Goal: Complete application form

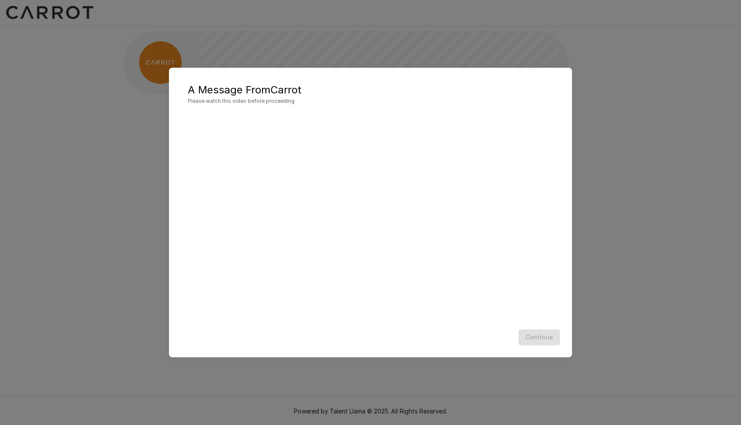
scroll to position [0, 0]
click at [660, 223] on div "A Message From Carrot Please watch this video before proceeding Continue" at bounding box center [370, 212] width 741 height 425
click at [467, 330] on div "Continue" at bounding box center [370, 337] width 386 height 23
click at [548, 338] on button "Continue" at bounding box center [539, 338] width 42 height 16
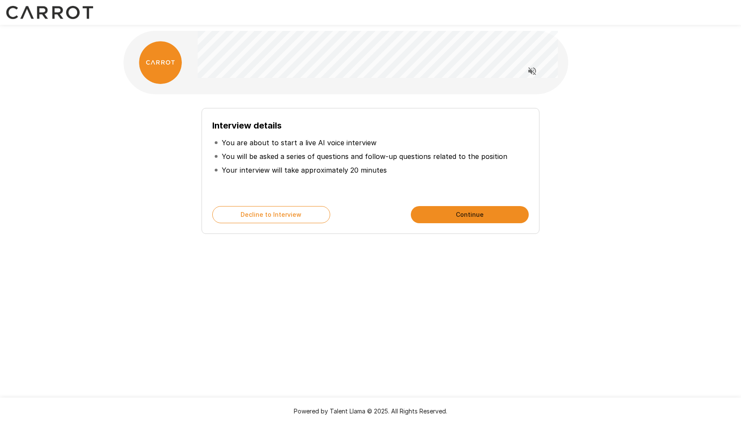
click at [470, 213] on button "Continue" at bounding box center [470, 214] width 118 height 17
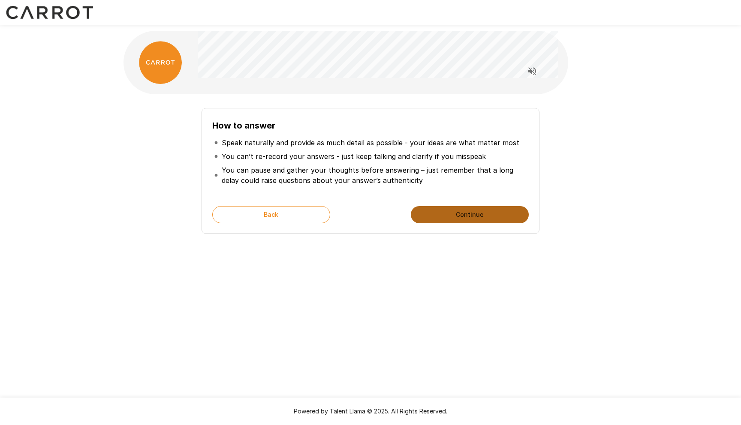
click at [470, 213] on button "Continue" at bounding box center [470, 214] width 118 height 17
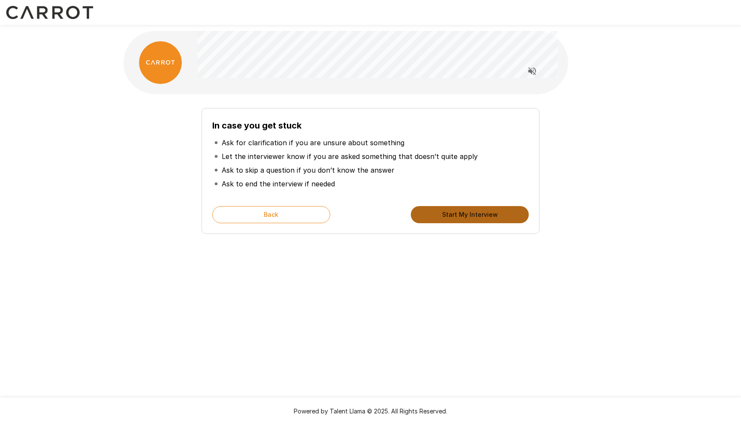
click at [470, 213] on button "Start My Interview" at bounding box center [470, 214] width 118 height 17
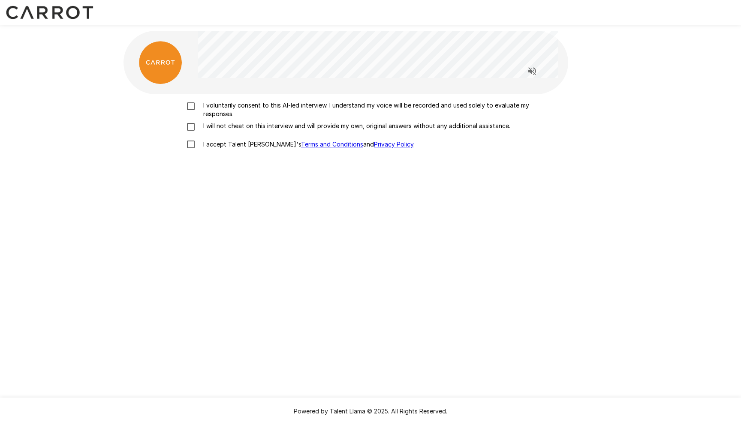
click at [225, 105] on p "I voluntarily consent to this AI-led interview. I understand my voice will be r…" at bounding box center [379, 109] width 359 height 17
click at [227, 122] on p "I will not cheat on this interview and will provide my own, original answers wi…" at bounding box center [355, 126] width 310 height 9
click at [227, 141] on p "I accept Talent Llama's Terms and Conditions and Privacy Policy ." at bounding box center [307, 144] width 215 height 9
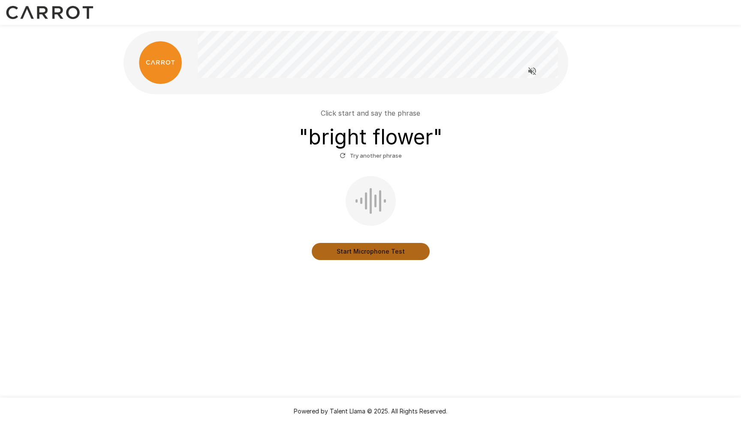
click at [369, 254] on button "Start Microphone Test" at bounding box center [371, 251] width 118 height 17
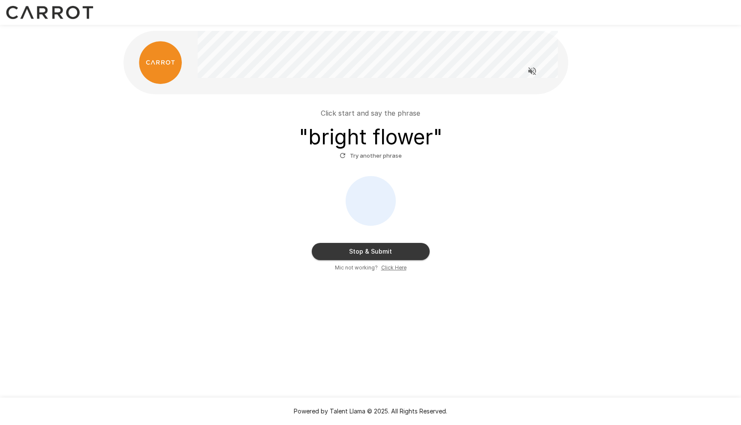
click at [368, 253] on button "Stop & Submit" at bounding box center [371, 251] width 118 height 17
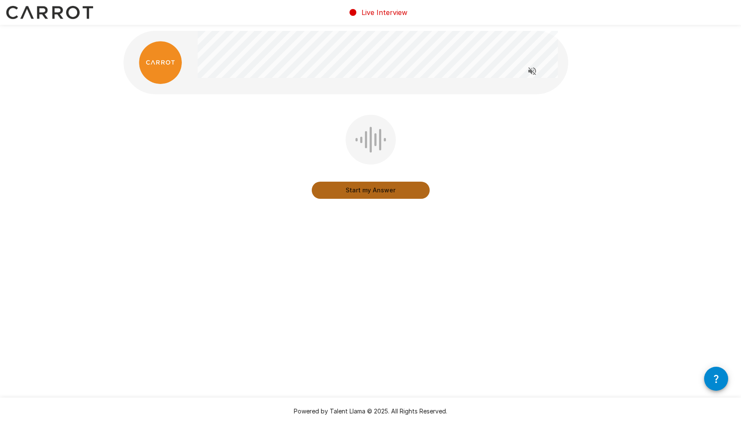
click at [364, 192] on button "Start my Answer" at bounding box center [371, 190] width 118 height 17
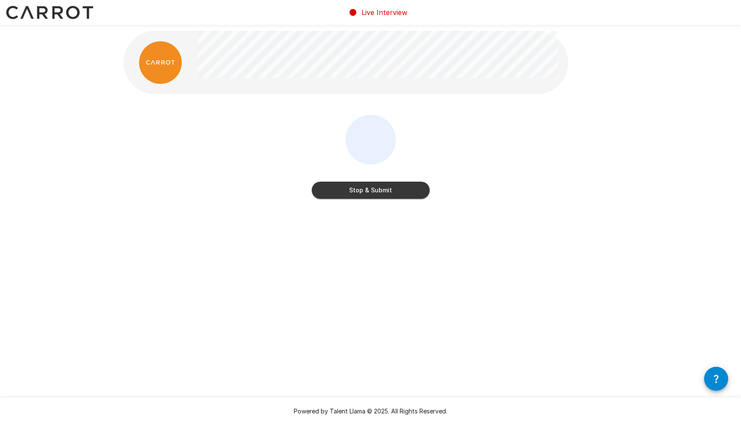
click at [364, 192] on button "Stop & Submit" at bounding box center [371, 190] width 118 height 17
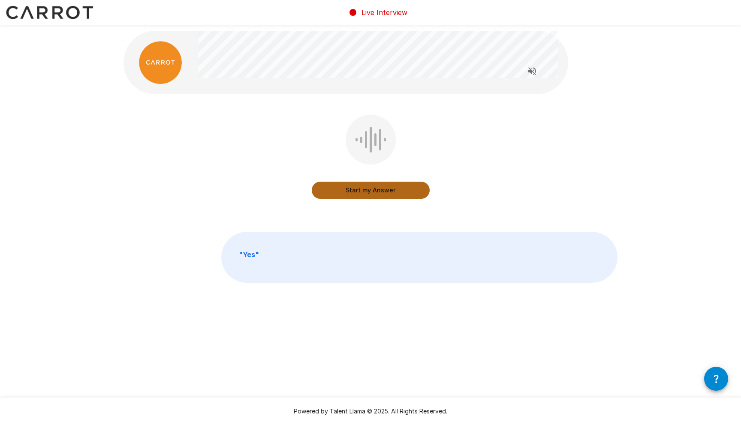
click at [364, 192] on button "Start my Answer" at bounding box center [371, 190] width 118 height 17
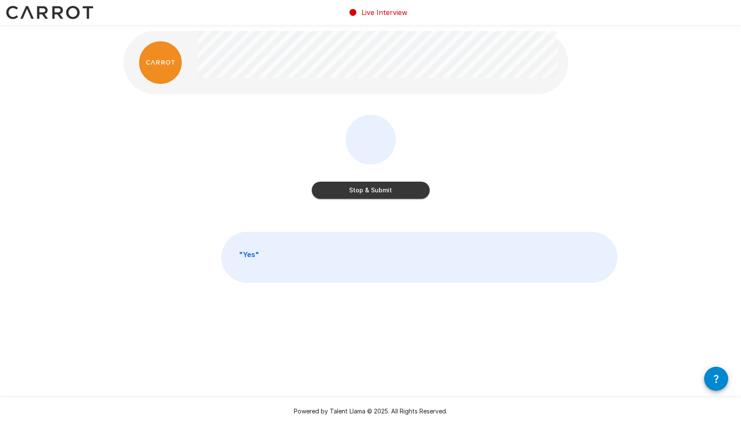
click at [364, 192] on button "Stop & Submit" at bounding box center [371, 190] width 118 height 17
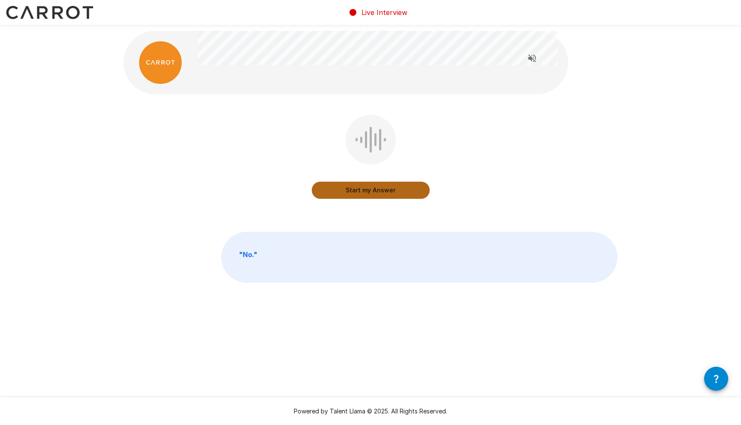
click at [364, 192] on button "Start my Answer" at bounding box center [371, 190] width 118 height 17
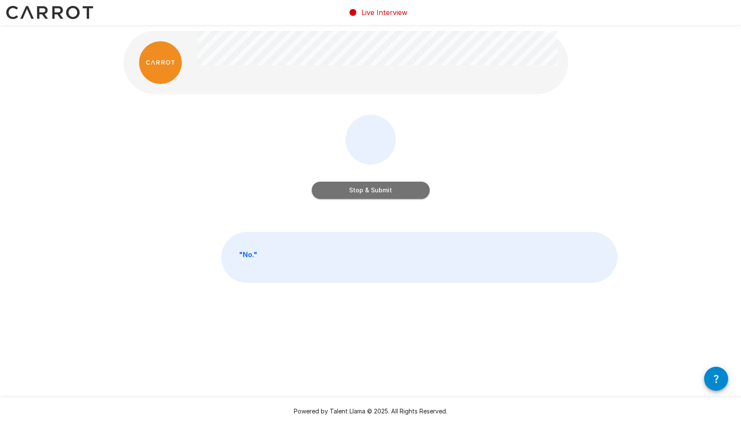
click at [364, 192] on button "Stop & Submit" at bounding box center [371, 190] width 118 height 17
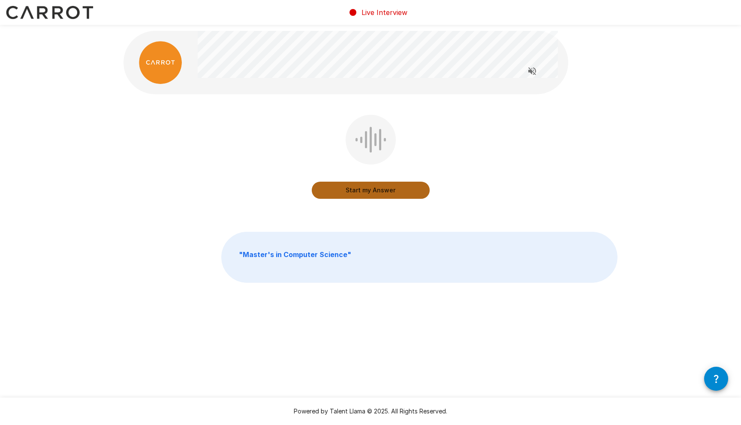
click at [364, 192] on button "Start my Answer" at bounding box center [371, 190] width 118 height 17
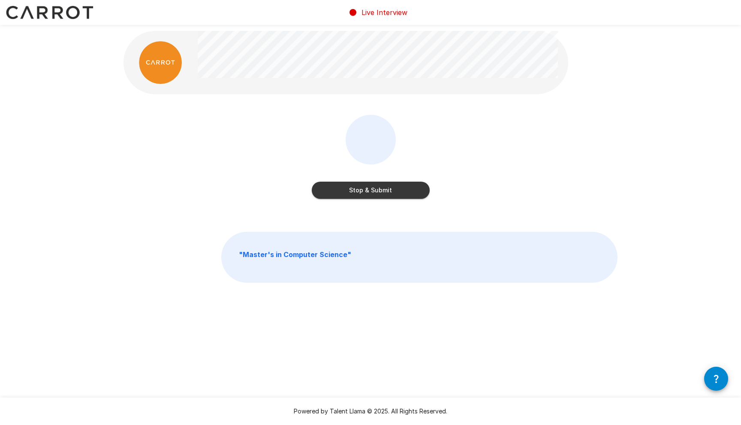
click at [364, 192] on button "Stop & Submit" at bounding box center [371, 190] width 118 height 17
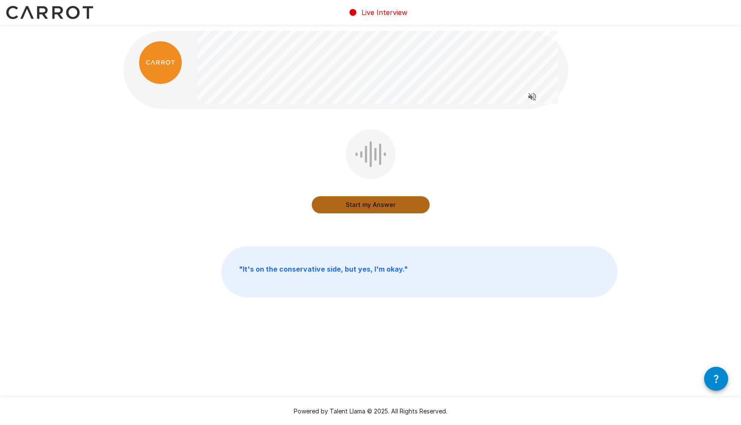
click at [369, 204] on button "Start my Answer" at bounding box center [371, 204] width 118 height 17
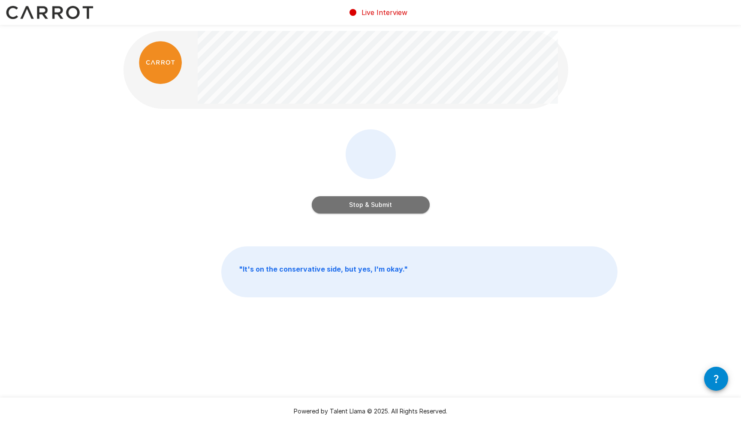
click at [369, 204] on button "Stop & Submit" at bounding box center [371, 204] width 118 height 17
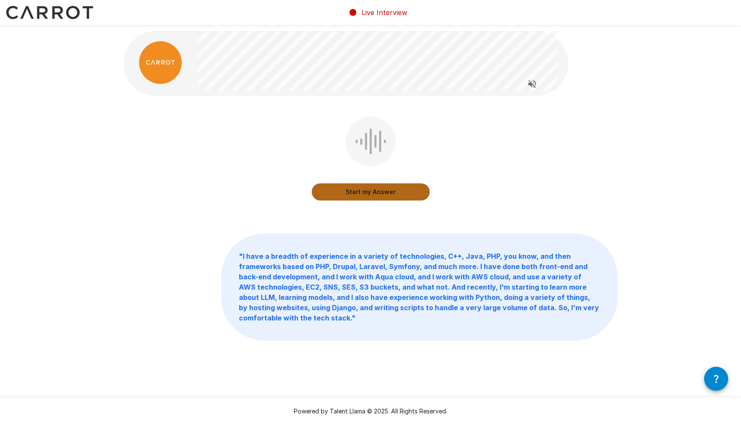
click at [363, 196] on button "Start my Answer" at bounding box center [371, 191] width 118 height 17
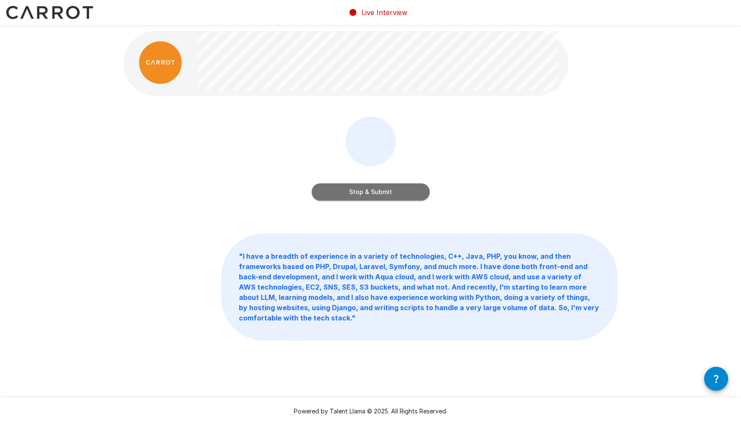
click at [376, 192] on button "Stop & Submit" at bounding box center [371, 191] width 118 height 17
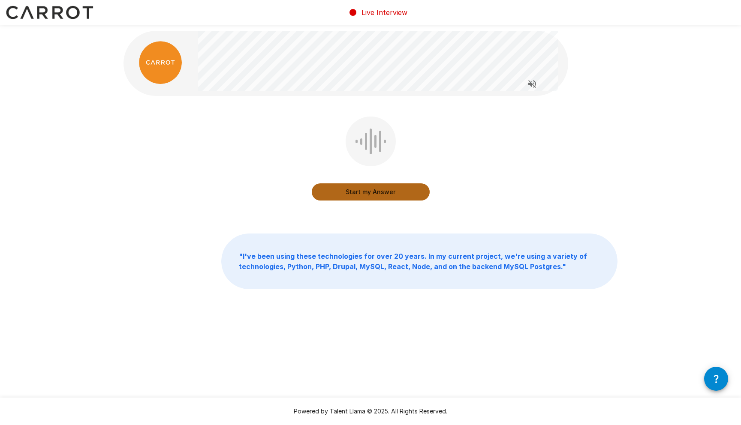
click at [394, 191] on button "Start my Answer" at bounding box center [371, 191] width 118 height 17
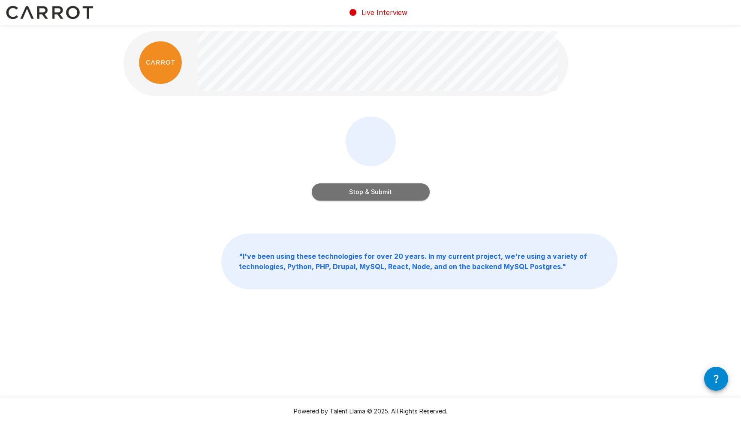
click at [400, 195] on button "Stop & Submit" at bounding box center [371, 191] width 118 height 17
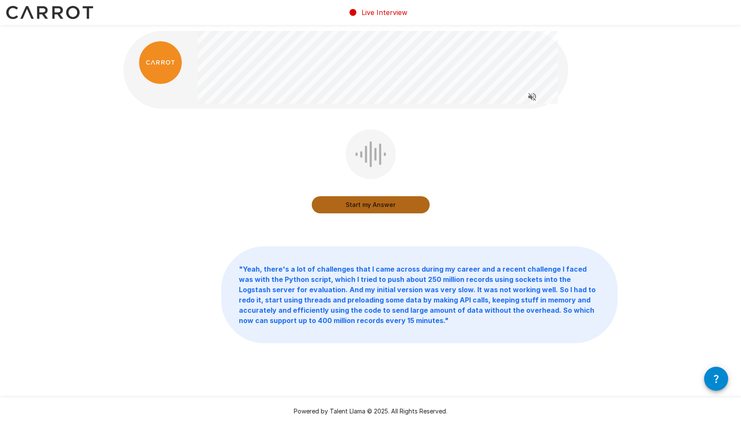
click at [384, 204] on button "Start my Answer" at bounding box center [371, 204] width 118 height 17
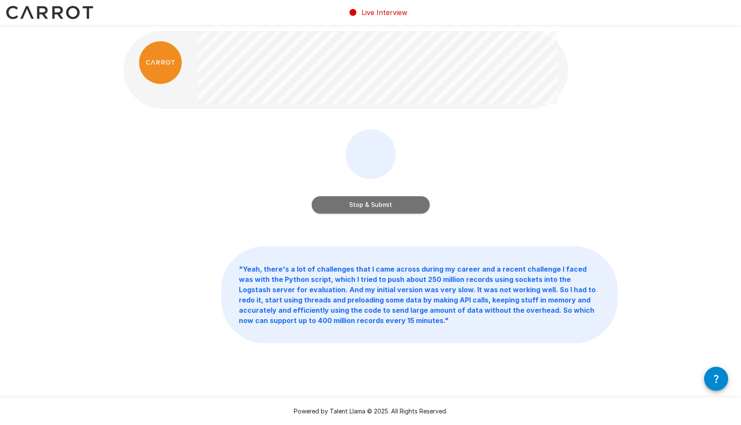
click at [385, 202] on button "Stop & Submit" at bounding box center [371, 204] width 118 height 17
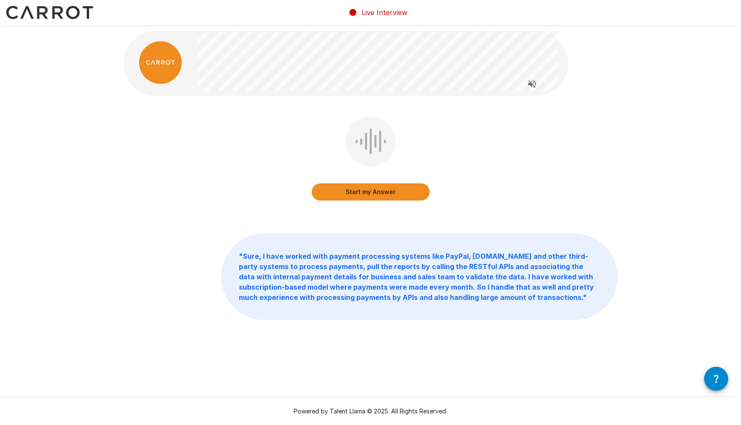
click at [364, 193] on button "Start my Answer" at bounding box center [371, 191] width 118 height 17
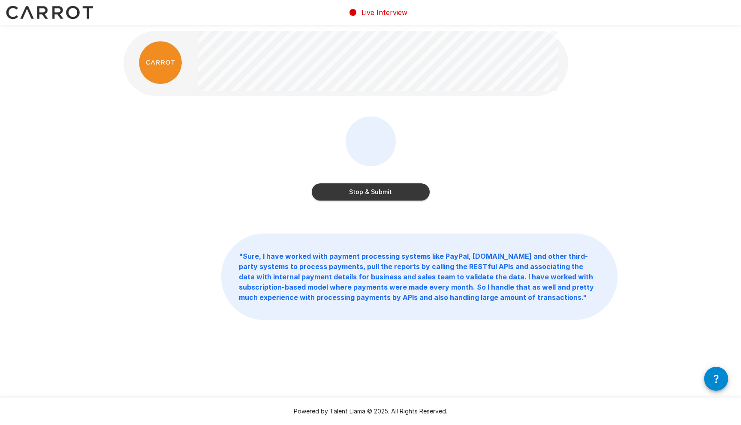
click at [363, 192] on button "Stop & Submit" at bounding box center [371, 191] width 118 height 17
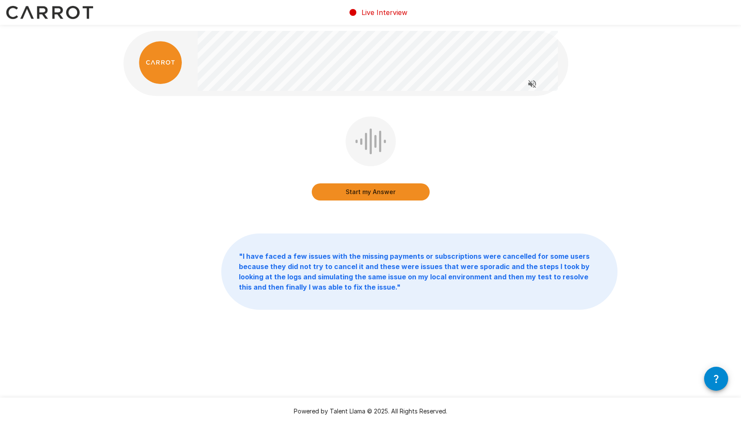
click at [367, 192] on button "Start my Answer" at bounding box center [371, 191] width 118 height 17
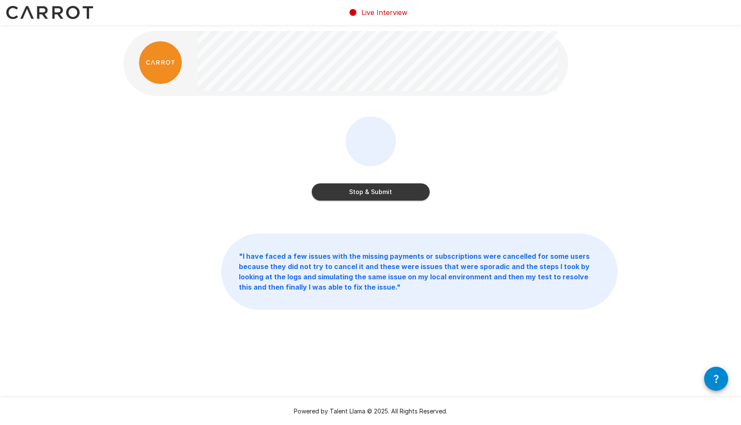
click at [354, 193] on button "Stop & Submit" at bounding box center [371, 191] width 118 height 17
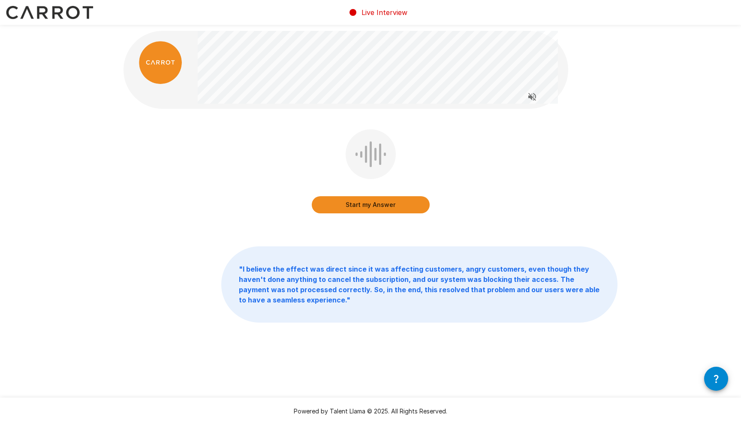
click at [356, 204] on button "Start my Answer" at bounding box center [371, 204] width 118 height 17
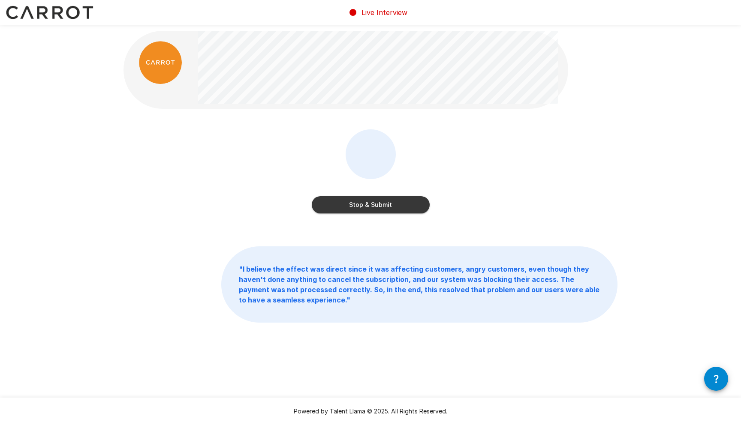
click at [381, 204] on button "Stop & Submit" at bounding box center [371, 204] width 118 height 17
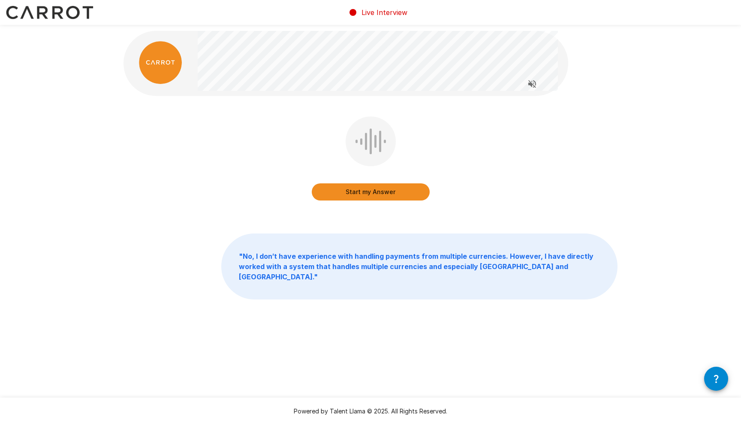
click at [367, 194] on button "Start my Answer" at bounding box center [371, 191] width 118 height 17
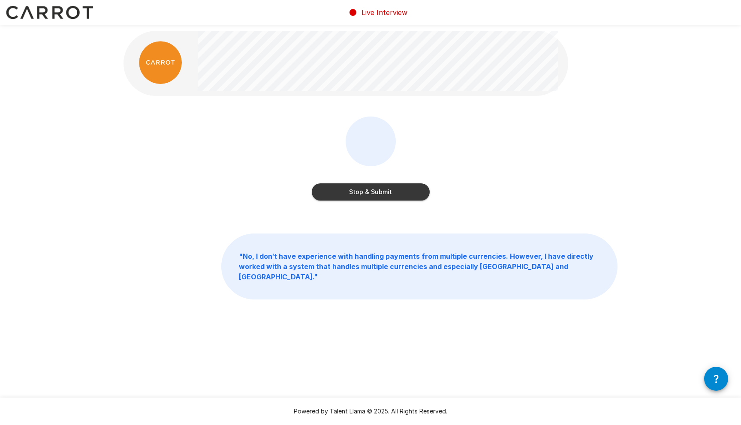
click at [382, 194] on button "Stop & Submit" at bounding box center [371, 191] width 118 height 17
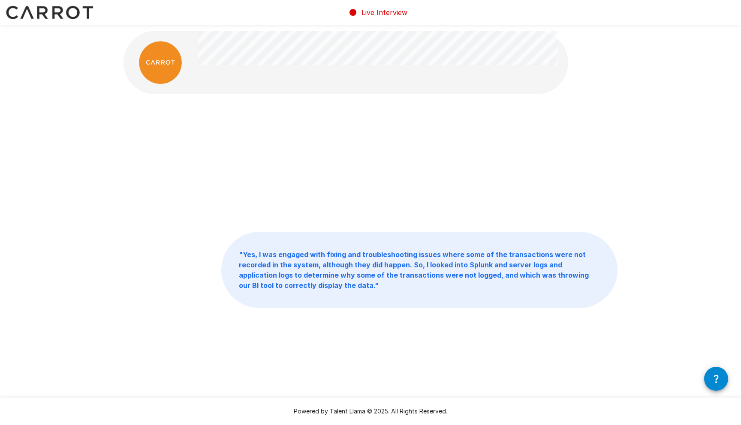
click at [392, 158] on div at bounding box center [370, 163] width 494 height 96
click at [388, 134] on div at bounding box center [370, 163] width 494 height 96
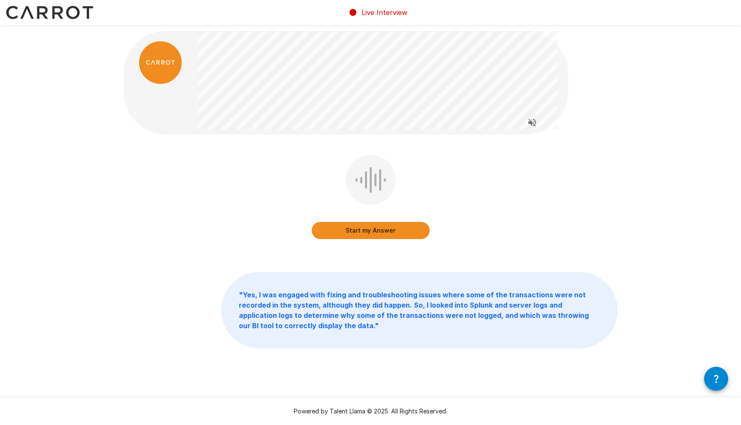
click at [377, 235] on button "Start my Answer" at bounding box center [371, 230] width 118 height 17
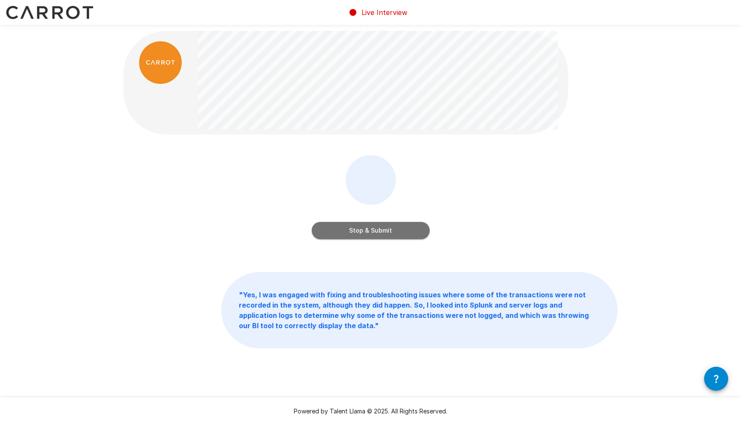
click at [388, 237] on button "Stop & Submit" at bounding box center [371, 230] width 118 height 17
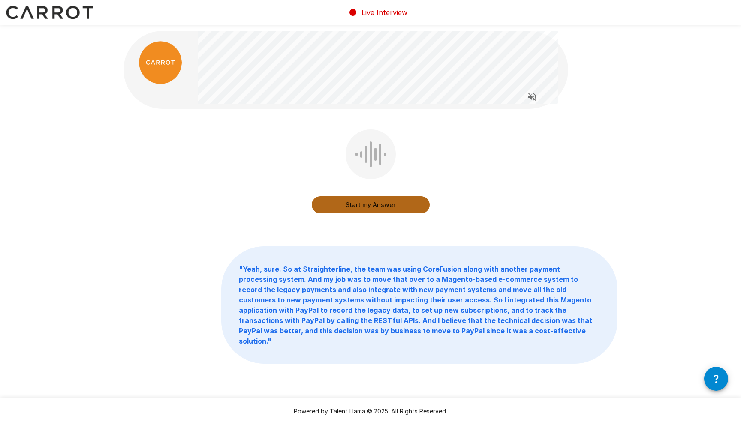
click at [382, 205] on button "Start my Answer" at bounding box center [371, 204] width 118 height 17
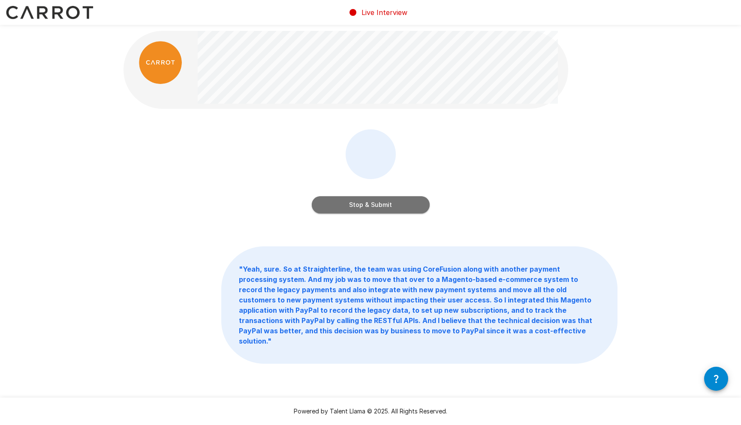
click at [403, 209] on button "Stop & Submit" at bounding box center [371, 204] width 118 height 17
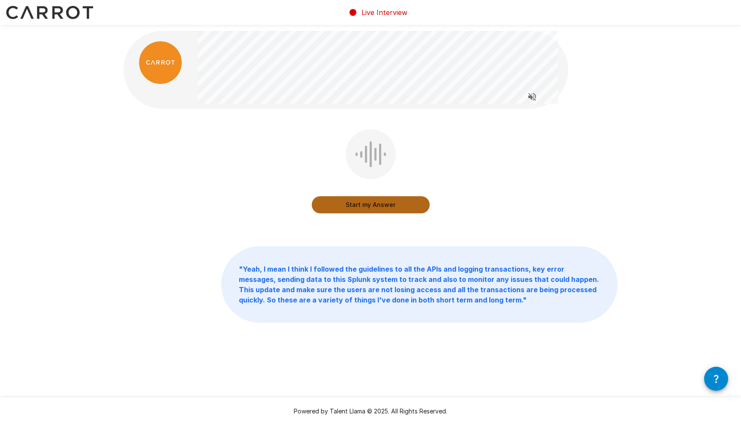
click at [361, 202] on button "Start my Answer" at bounding box center [371, 204] width 118 height 17
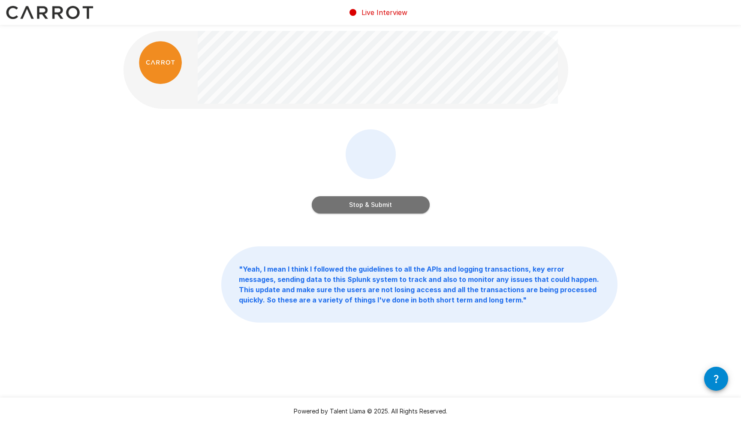
click at [362, 204] on button "Stop & Submit" at bounding box center [371, 204] width 118 height 17
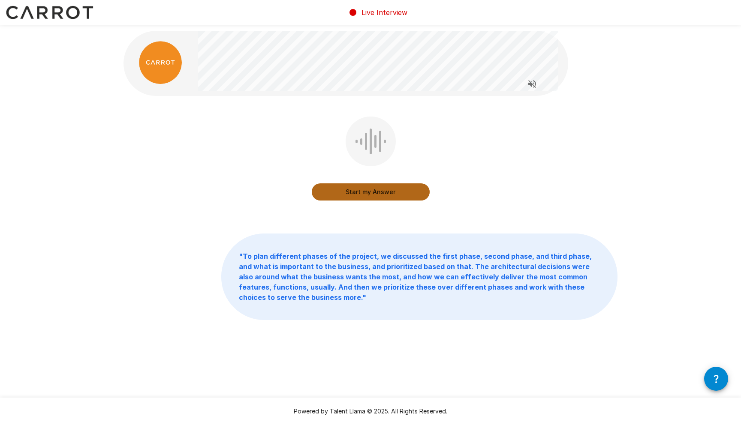
click at [406, 191] on button "Start my Answer" at bounding box center [371, 191] width 118 height 17
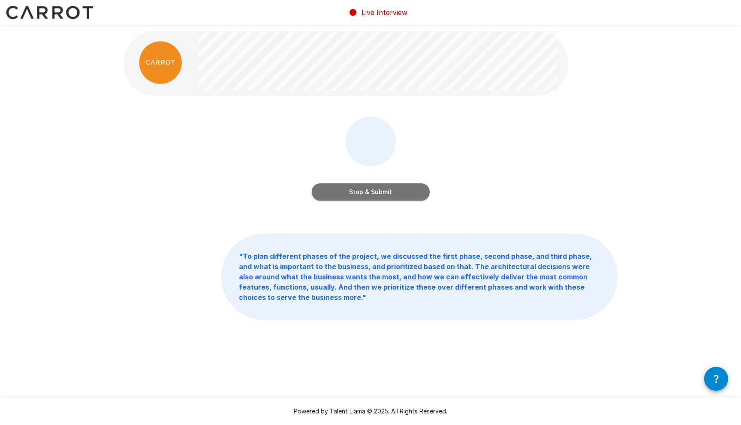
click at [388, 199] on button "Stop & Submit" at bounding box center [371, 191] width 118 height 17
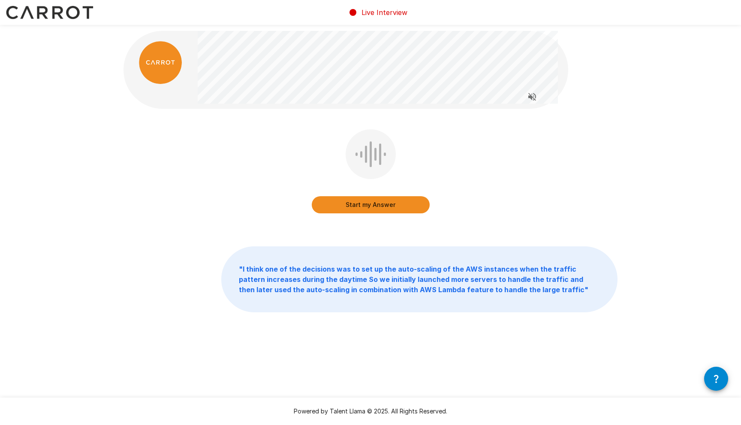
click at [382, 207] on button "Start my Answer" at bounding box center [371, 204] width 118 height 17
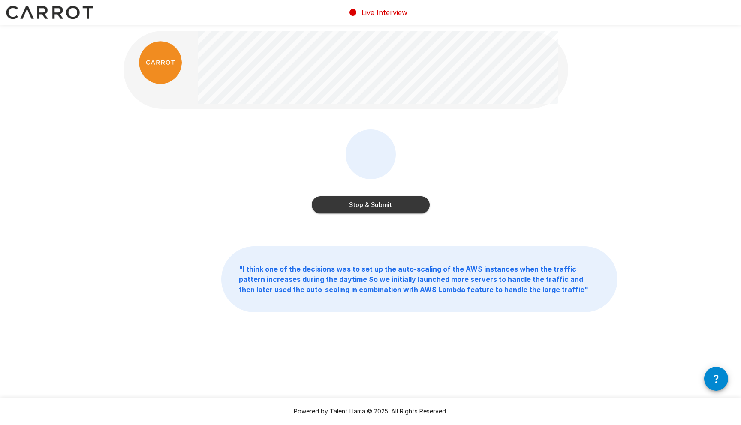
click at [387, 205] on button "Stop & Submit" at bounding box center [371, 204] width 118 height 17
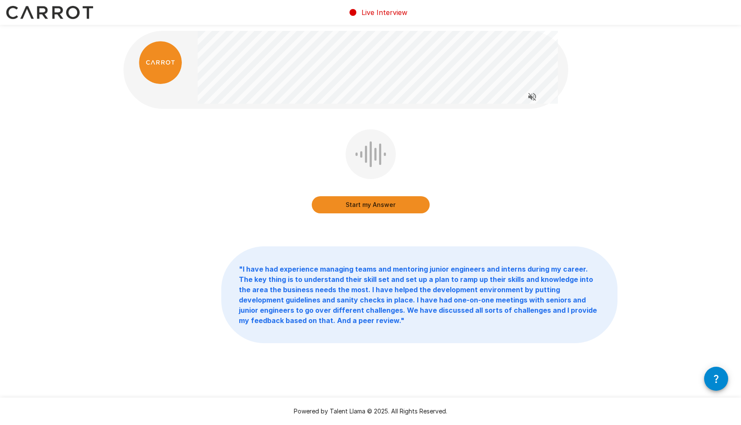
click at [379, 208] on button "Start my Answer" at bounding box center [371, 204] width 118 height 17
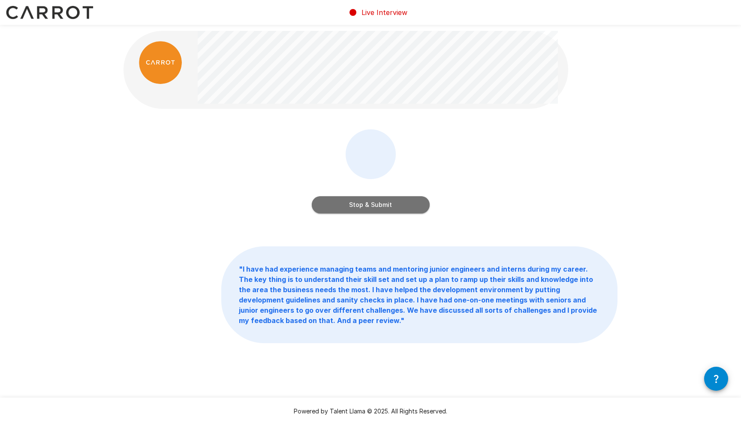
click at [393, 203] on button "Stop & Submit" at bounding box center [371, 204] width 118 height 17
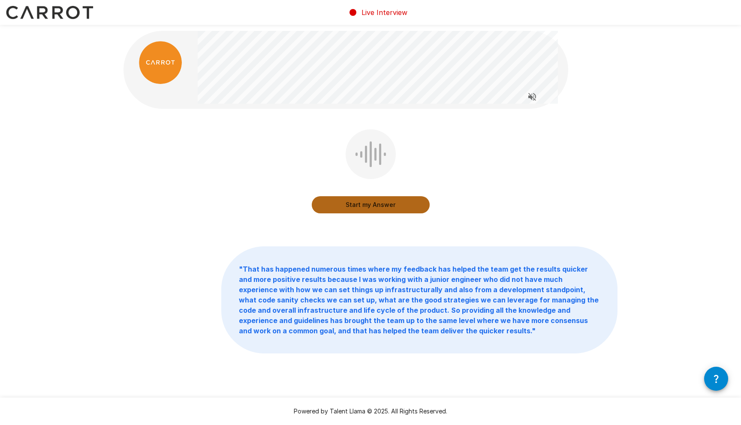
click at [400, 204] on button "Start my Answer" at bounding box center [371, 204] width 118 height 17
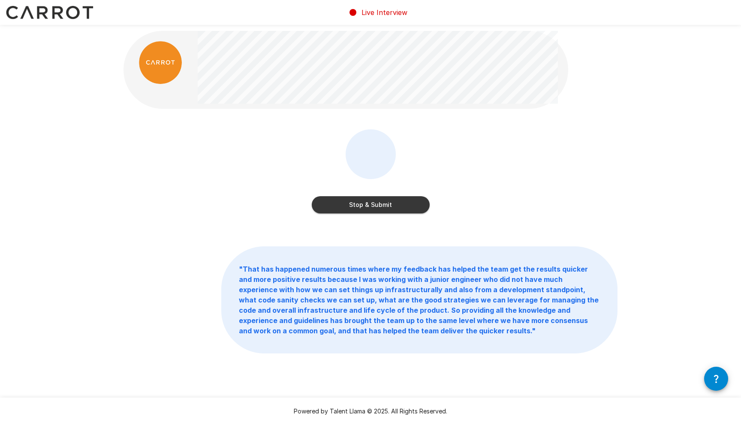
click at [391, 205] on button "Stop & Submit" at bounding box center [371, 204] width 118 height 17
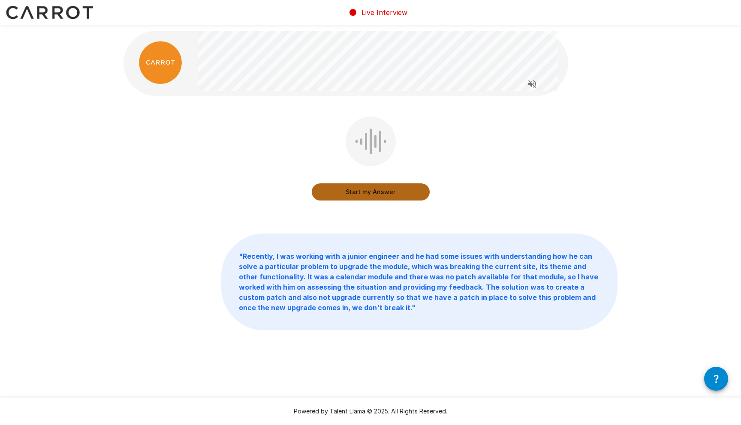
click at [384, 191] on button "Start my Answer" at bounding box center [371, 191] width 118 height 17
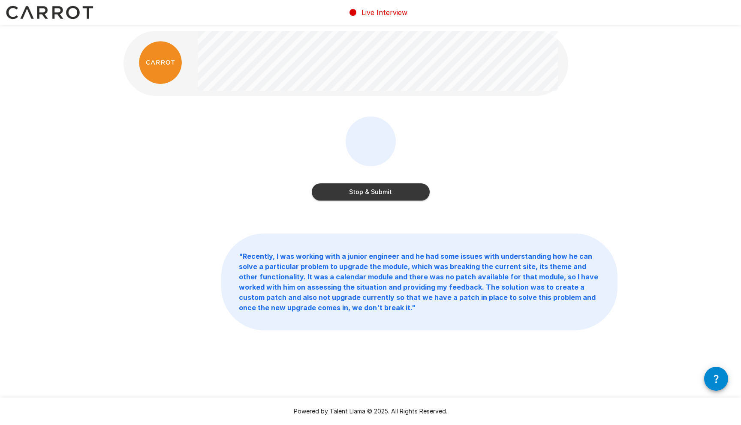
click at [376, 192] on button "Stop & Submit" at bounding box center [371, 191] width 118 height 17
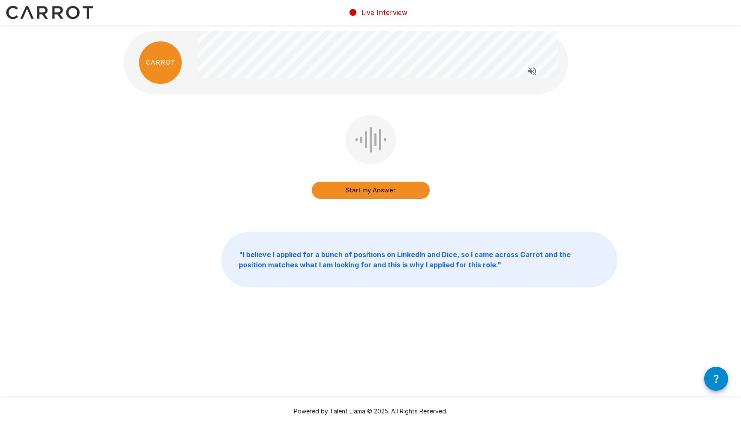
click at [365, 193] on button "Start my Answer" at bounding box center [371, 190] width 118 height 17
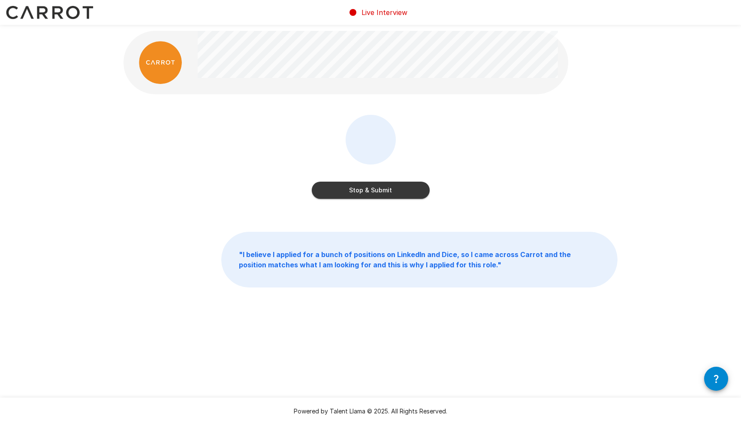
click at [365, 193] on button "Stop & Submit" at bounding box center [371, 190] width 118 height 17
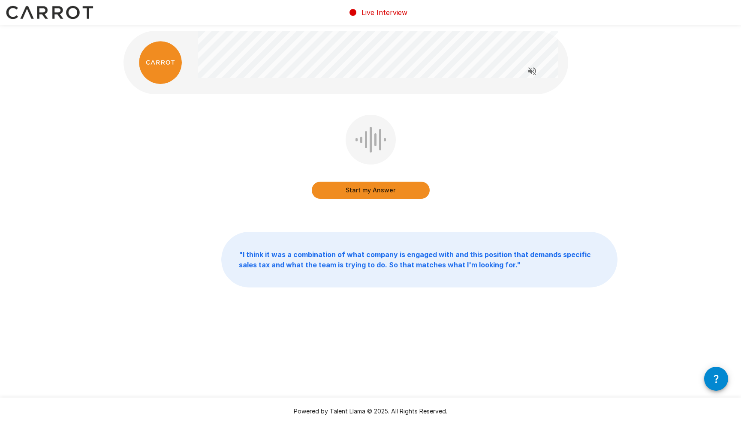
click at [366, 186] on button "Start my Answer" at bounding box center [371, 190] width 118 height 17
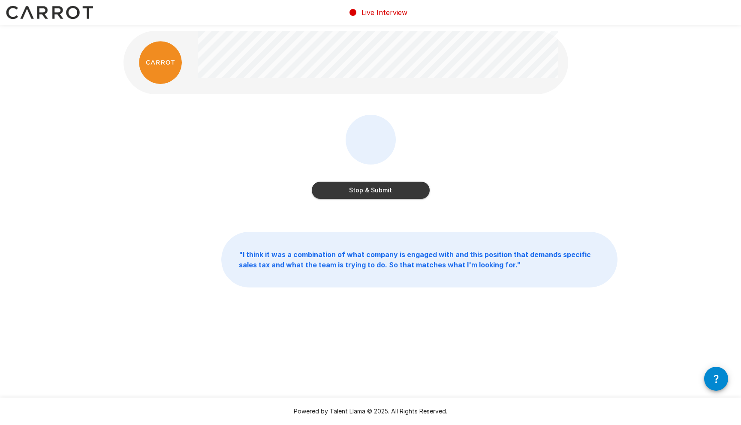
click at [382, 188] on button "Stop & Submit" at bounding box center [371, 190] width 118 height 17
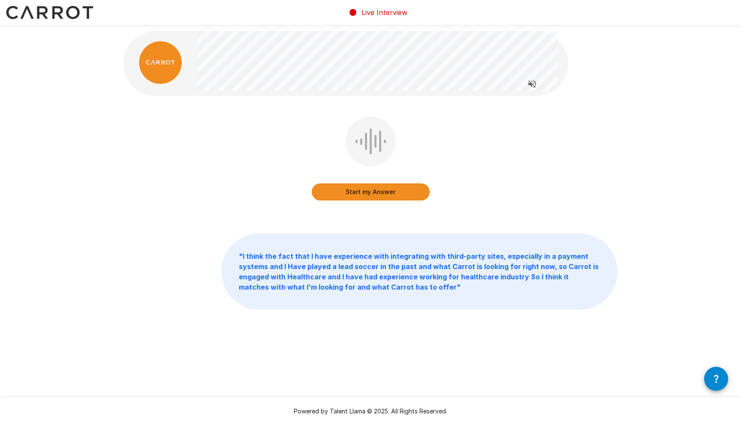
click at [371, 190] on button "Start my Answer" at bounding box center [371, 191] width 118 height 17
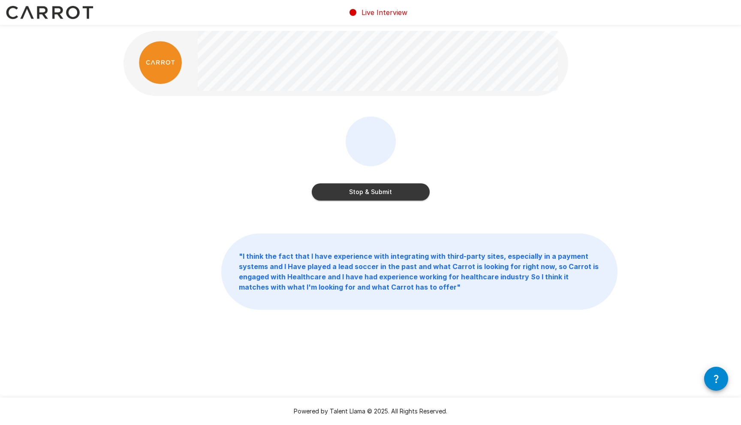
click at [373, 191] on button "Stop & Submit" at bounding box center [371, 191] width 118 height 17
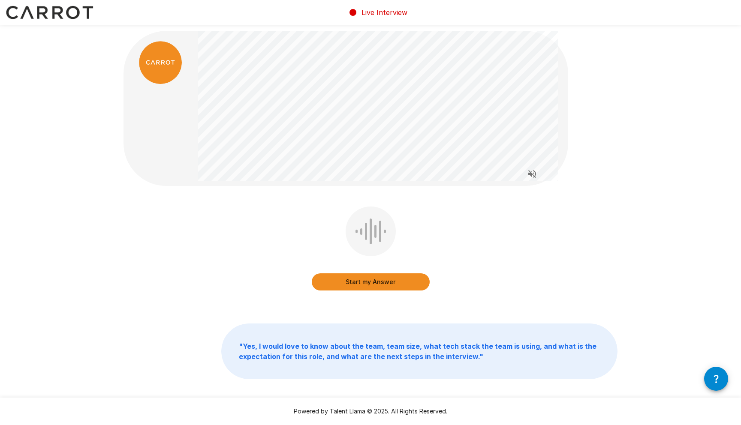
scroll to position [22, 0]
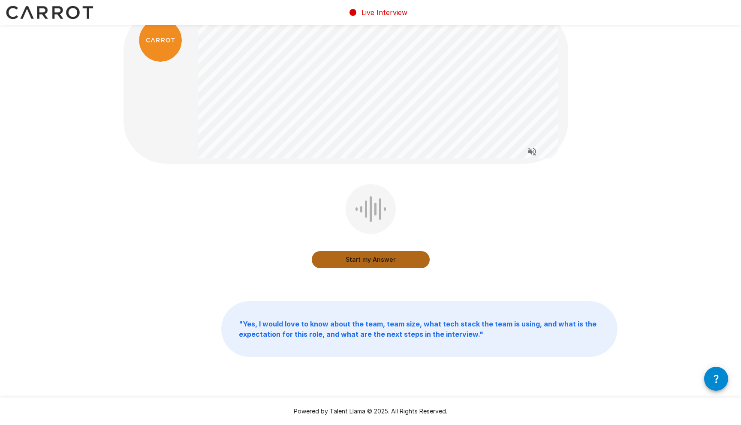
click at [368, 260] on button "Start my Answer" at bounding box center [371, 259] width 118 height 17
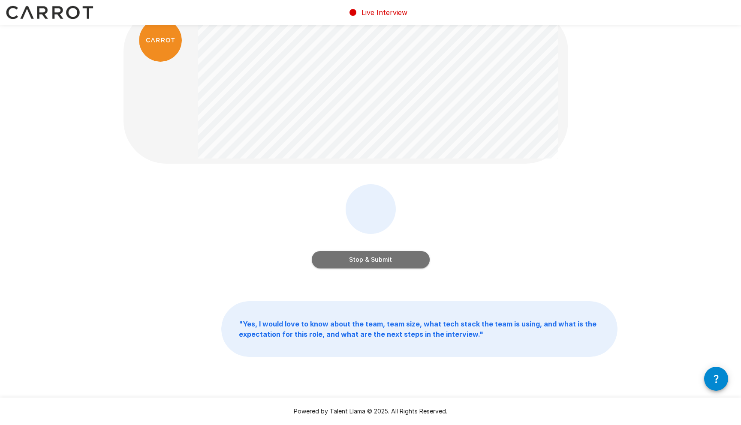
click at [368, 260] on button "Stop & Submit" at bounding box center [371, 259] width 118 height 17
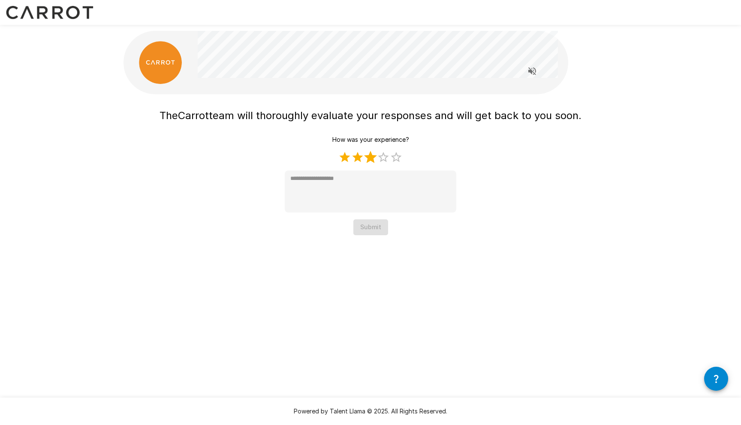
click at [374, 158] on label "3 Stars" at bounding box center [370, 157] width 13 height 13
type textarea "*"
click at [367, 225] on button "Submit" at bounding box center [370, 227] width 35 height 16
